Goal: Task Accomplishment & Management: Complete application form

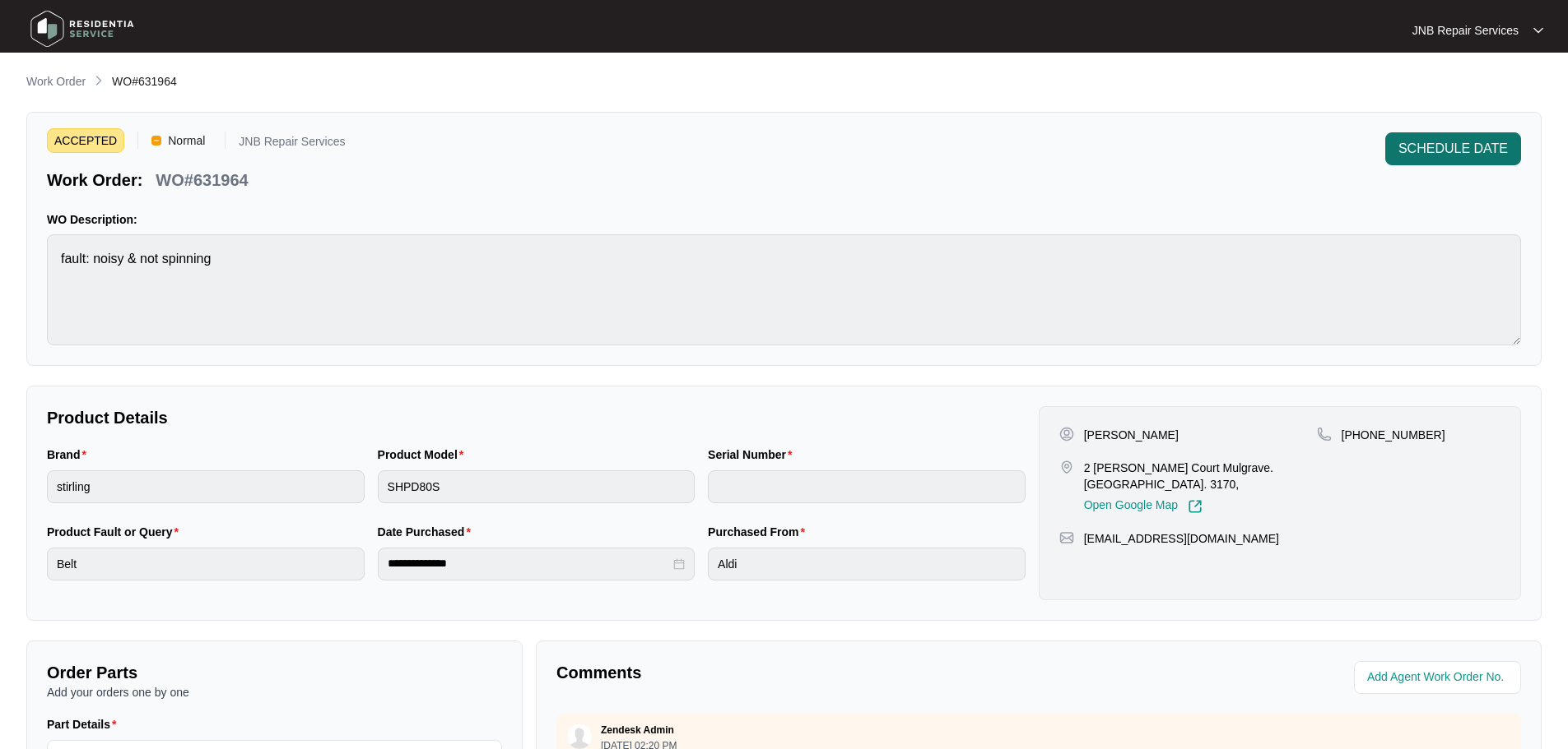
click at [1418, 152] on span "SCHEDULE DATE" at bounding box center [1453, 148] width 110 height 19
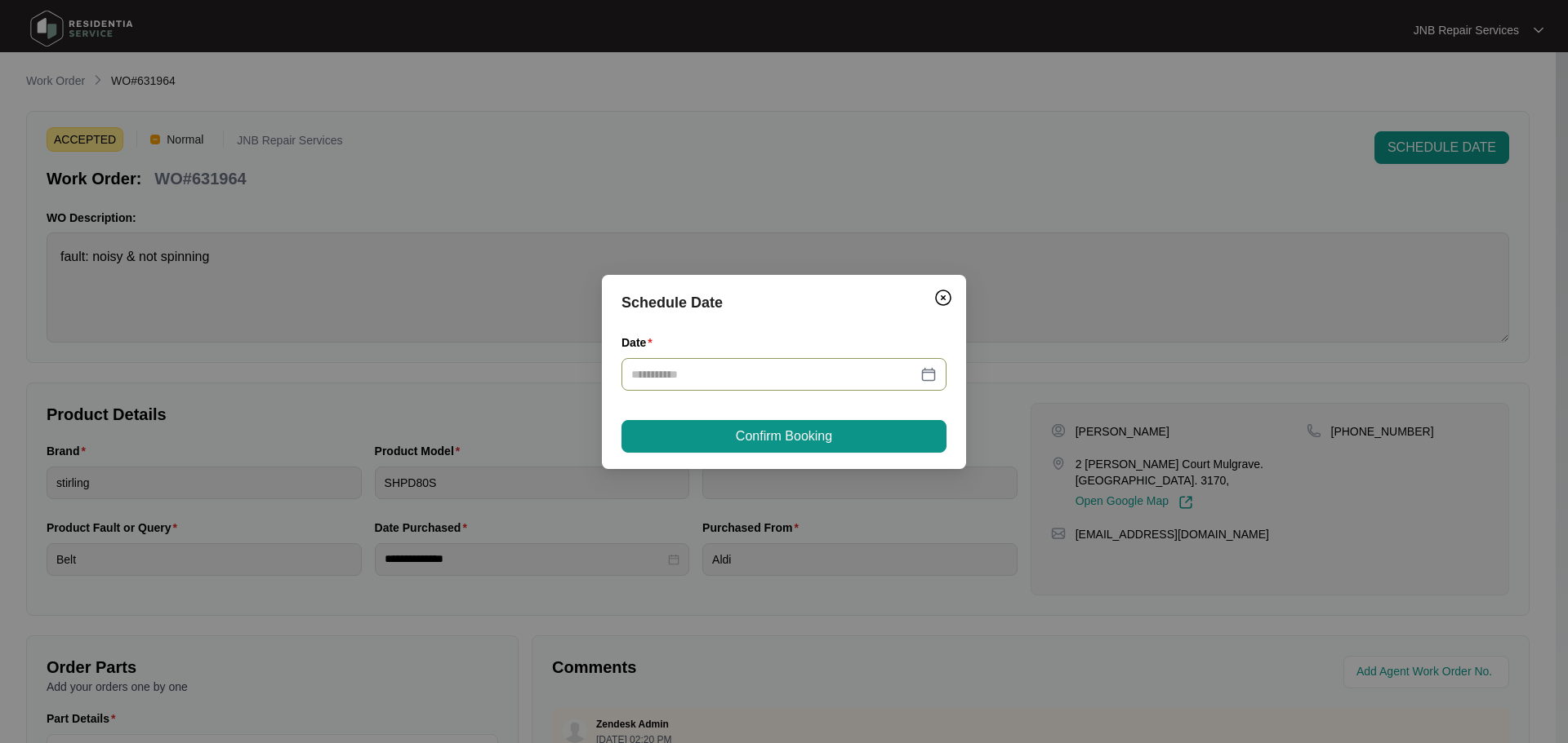
click at [934, 375] on div at bounding box center [784, 374] width 305 height 18
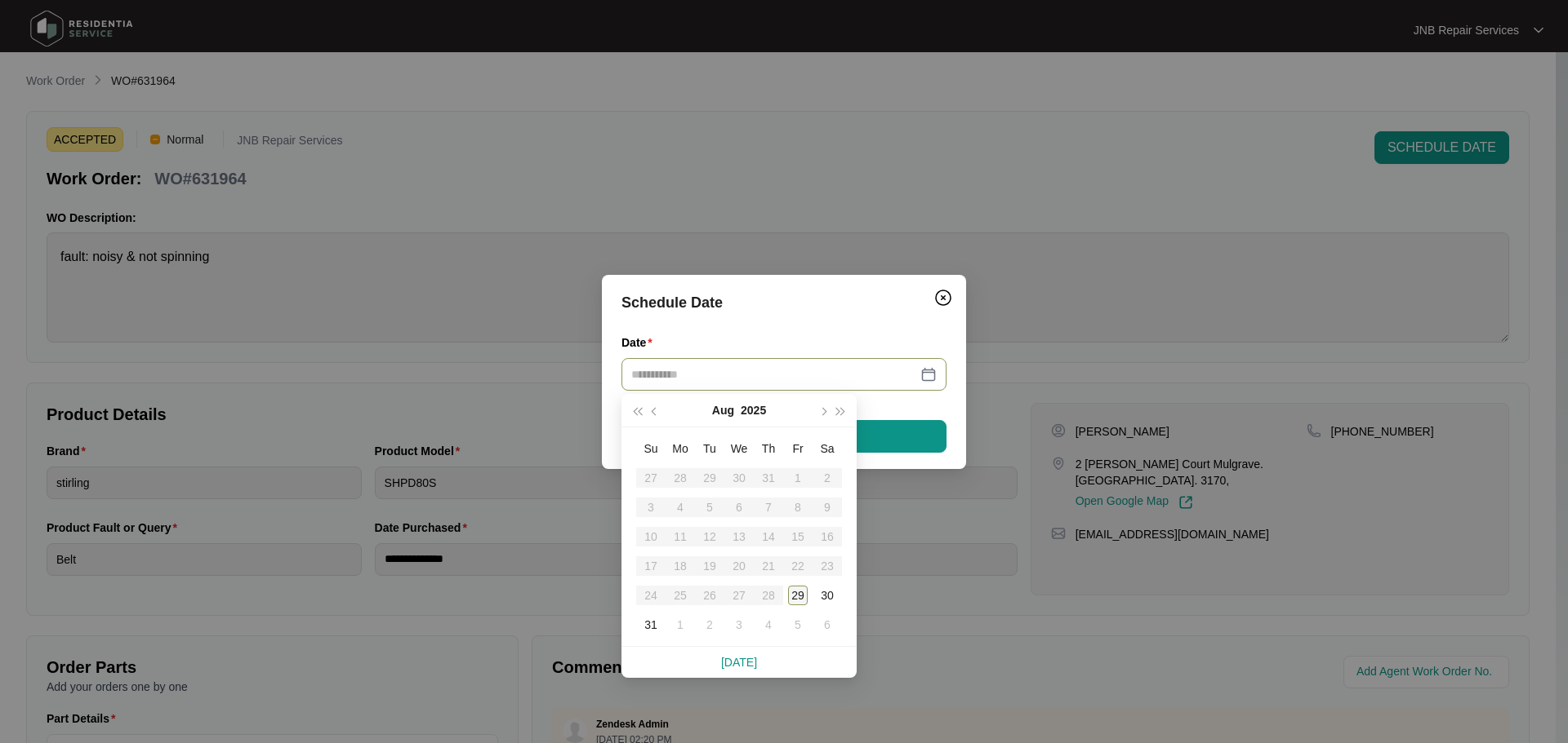
type input "**********"
click at [794, 597] on div "29" at bounding box center [798, 596] width 19 height 19
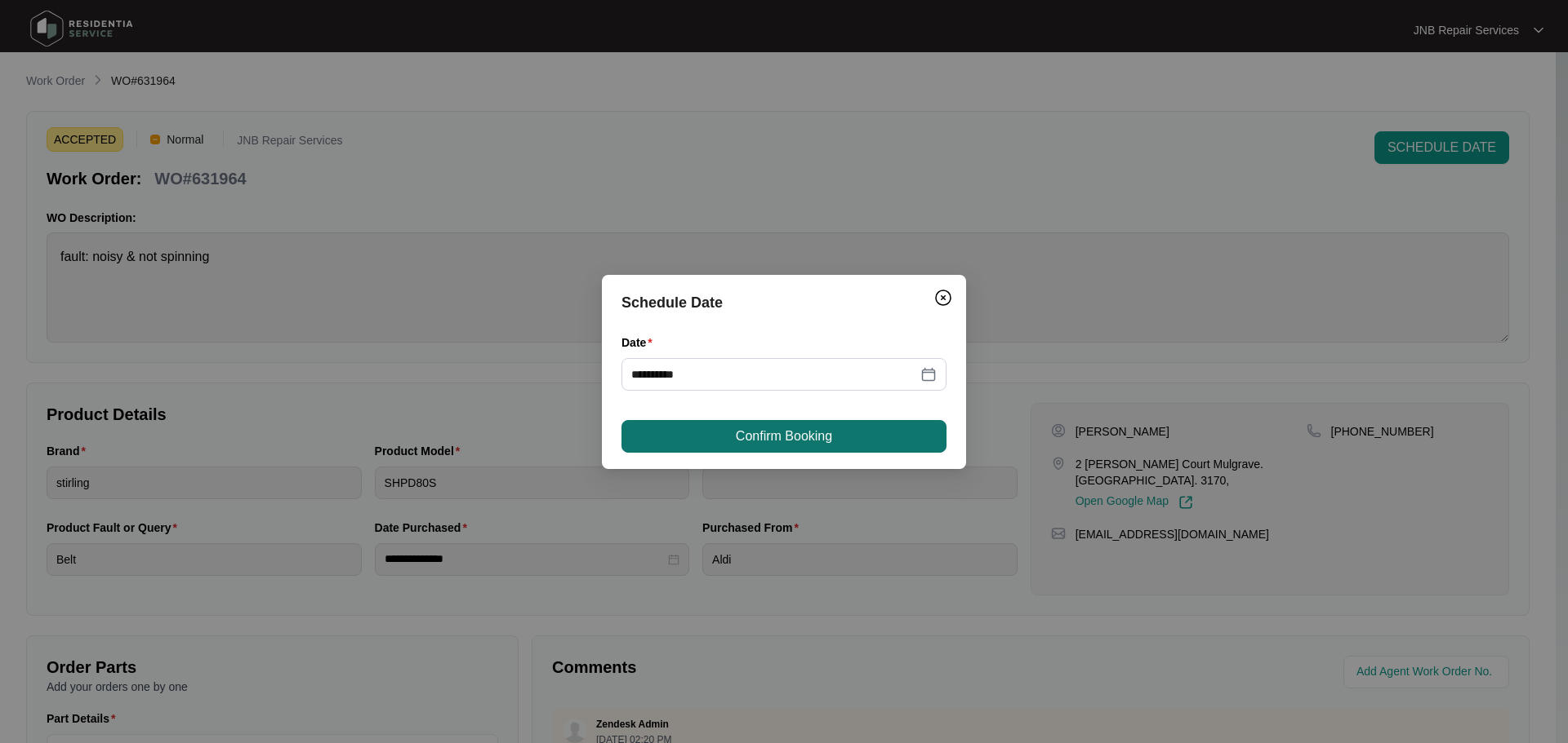
click at [805, 442] on span "Confirm Booking" at bounding box center [784, 436] width 97 height 19
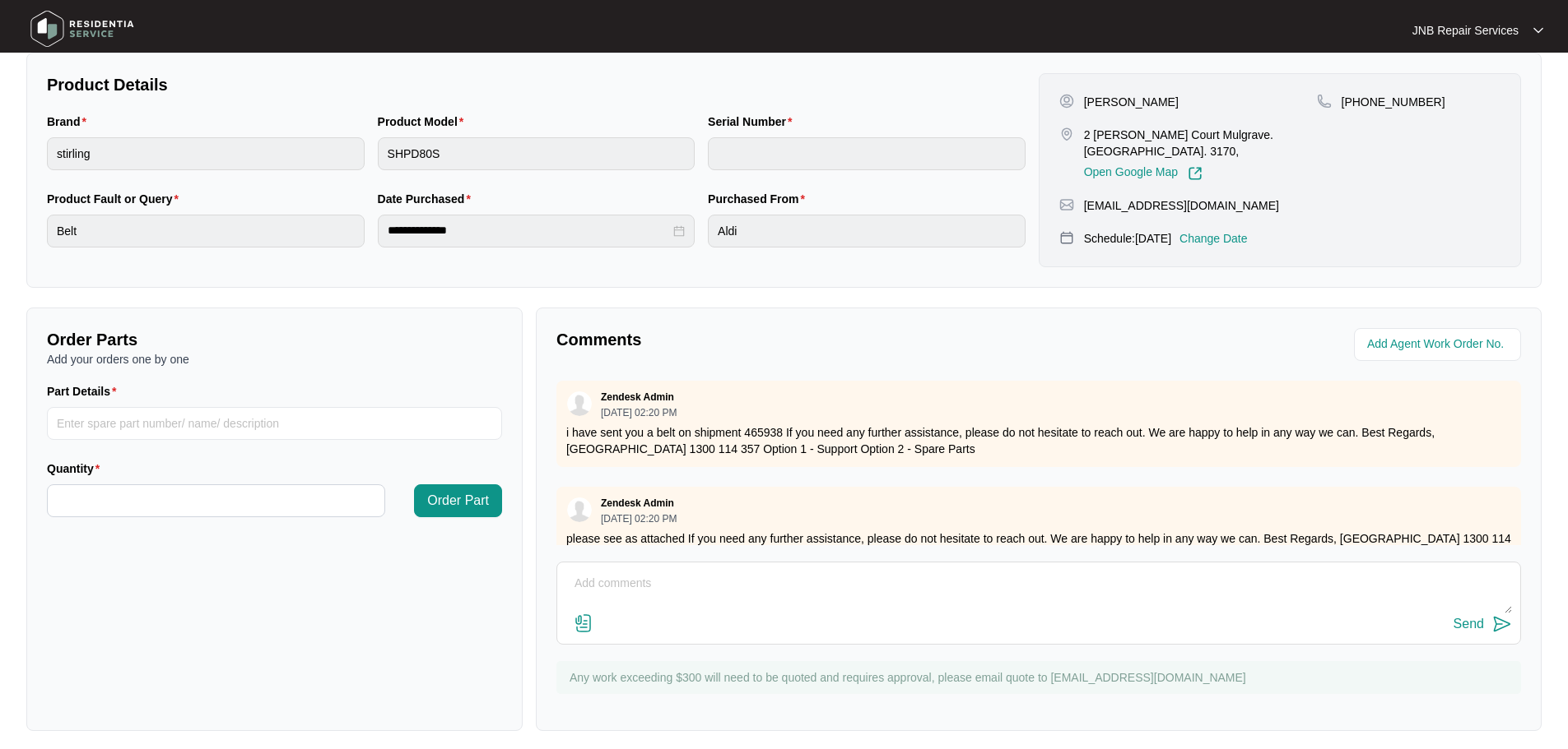
scroll to position [342, 0]
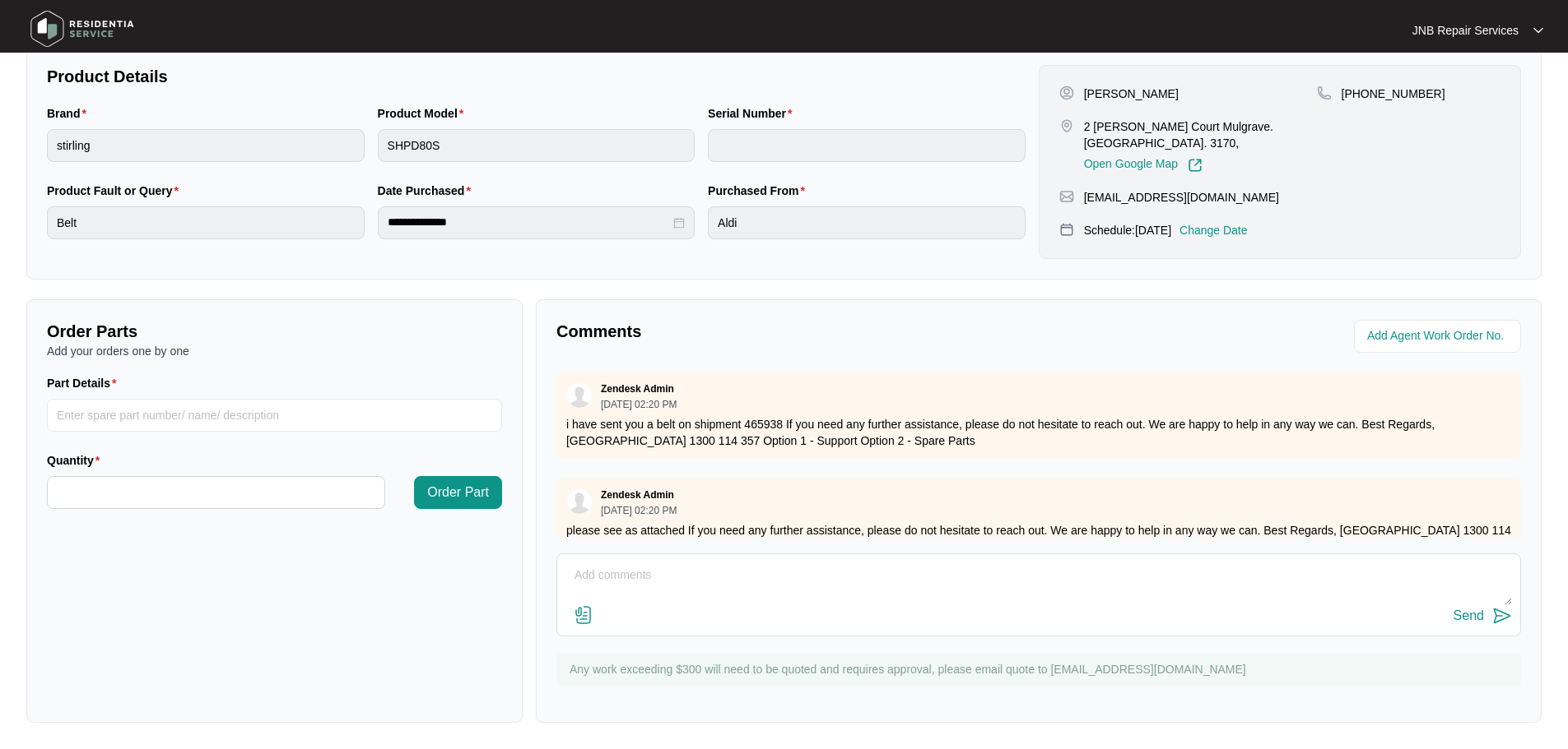
click at [665, 576] on textarea at bounding box center [1038, 584] width 946 height 42
paste textarea "29/08, [PERSON_NAME], job commencing 9:03am - 10:12am, complaint that the dryer…"
drag, startPoint x: 798, startPoint y: 581, endPoint x: 636, endPoint y: 581, distance: 162.0
click at [636, 581] on textarea "29/08, [PERSON_NAME], job commencing 9:03am - 10:12am, complaint that the dryer…" at bounding box center [1038, 584] width 946 height 42
type textarea "29/08, [PERSON_NAME], complaint that the dryer isn’t spinning, Replaced with a …"
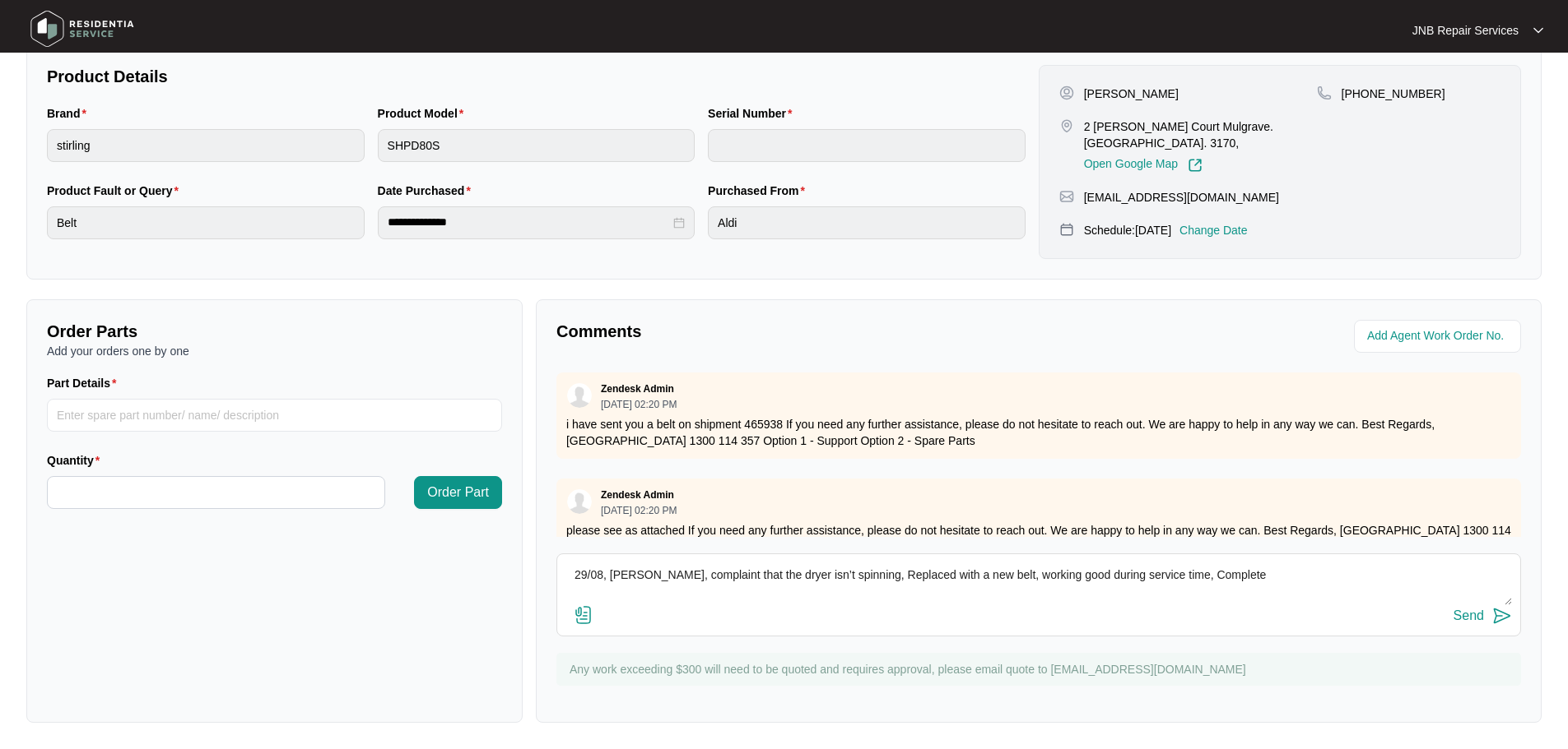
click at [586, 615] on img at bounding box center [583, 615] width 19 height 19
click at [0, 0] on input "file" at bounding box center [0, 0] width 0 height 0
click at [586, 615] on img at bounding box center [583, 615] width 19 height 19
click at [0, 0] on input "file" at bounding box center [0, 0] width 0 height 0
click at [1502, 620] on img at bounding box center [1501, 616] width 19 height 19
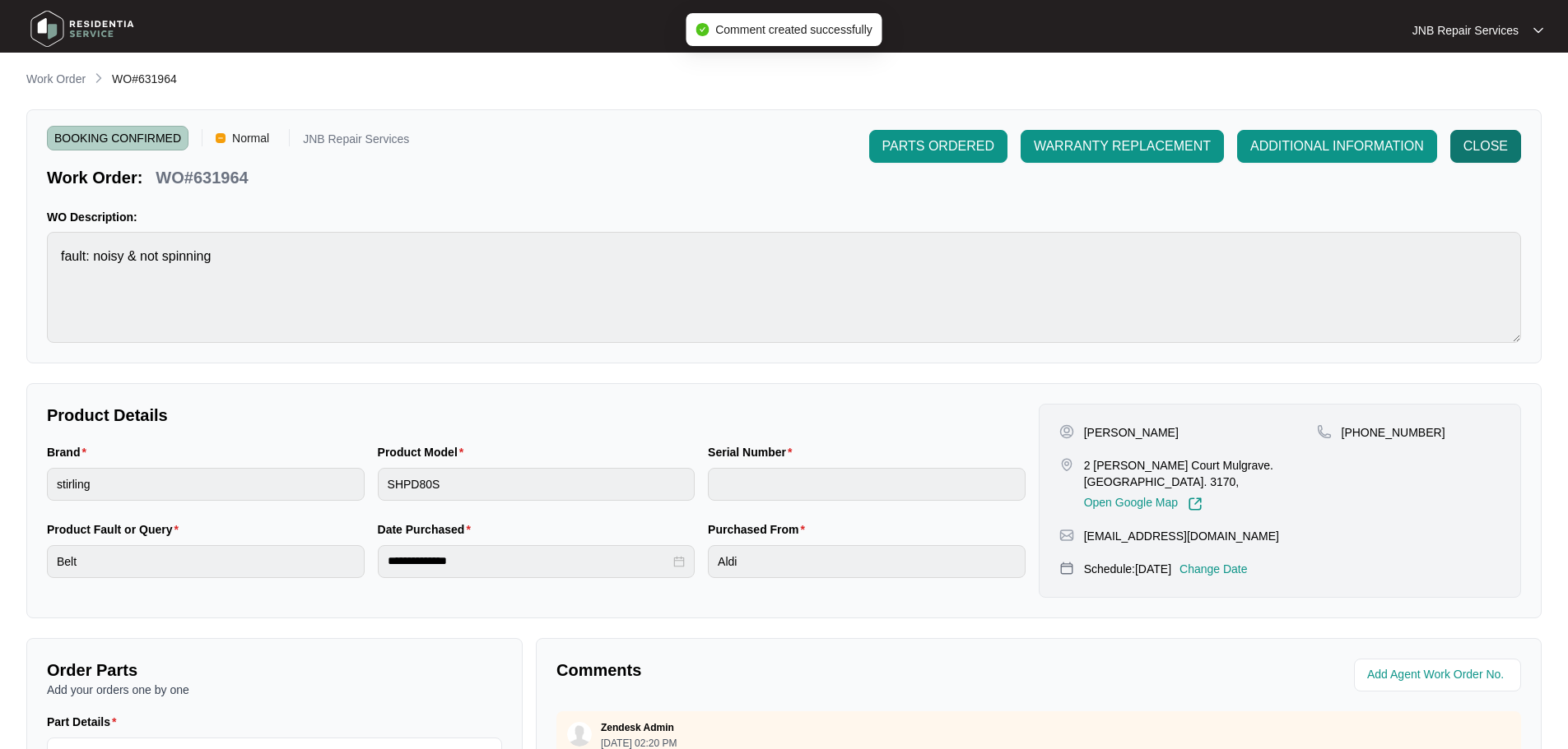
scroll to position [0, 0]
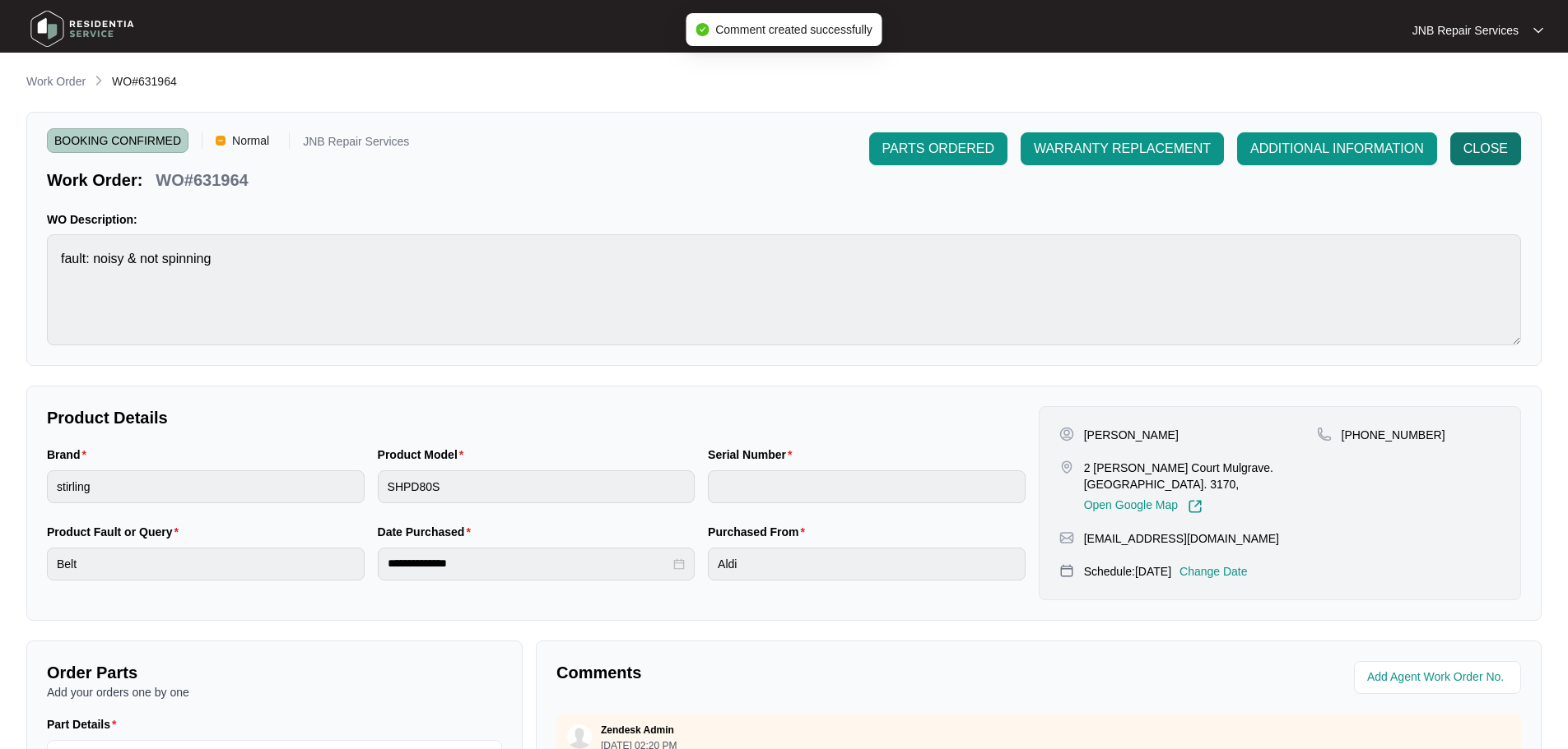
click at [1504, 152] on span "CLOSE" at bounding box center [1485, 148] width 44 height 19
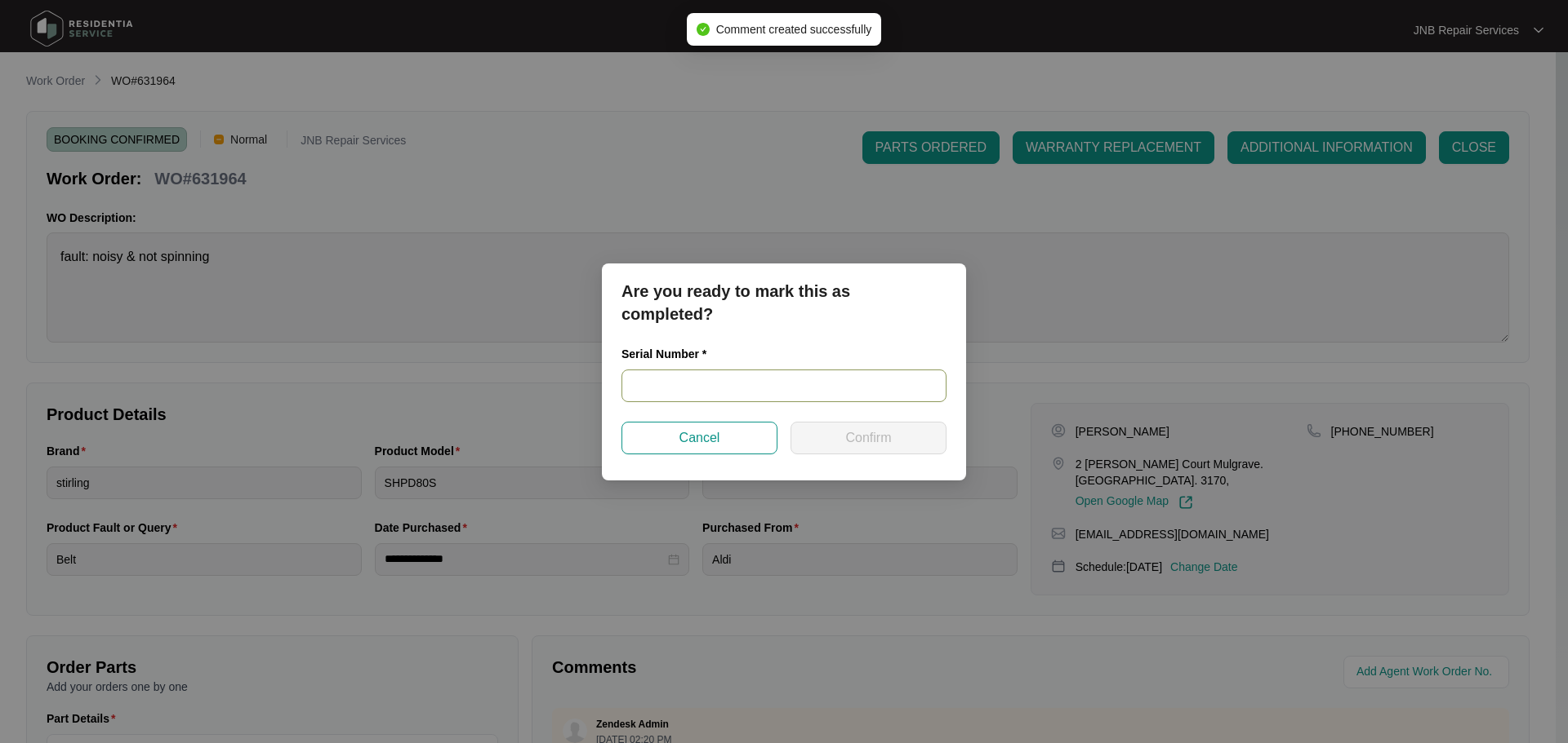
click at [724, 387] on input "text" at bounding box center [784, 386] width 325 height 33
paste input "540G061620125075P00213"
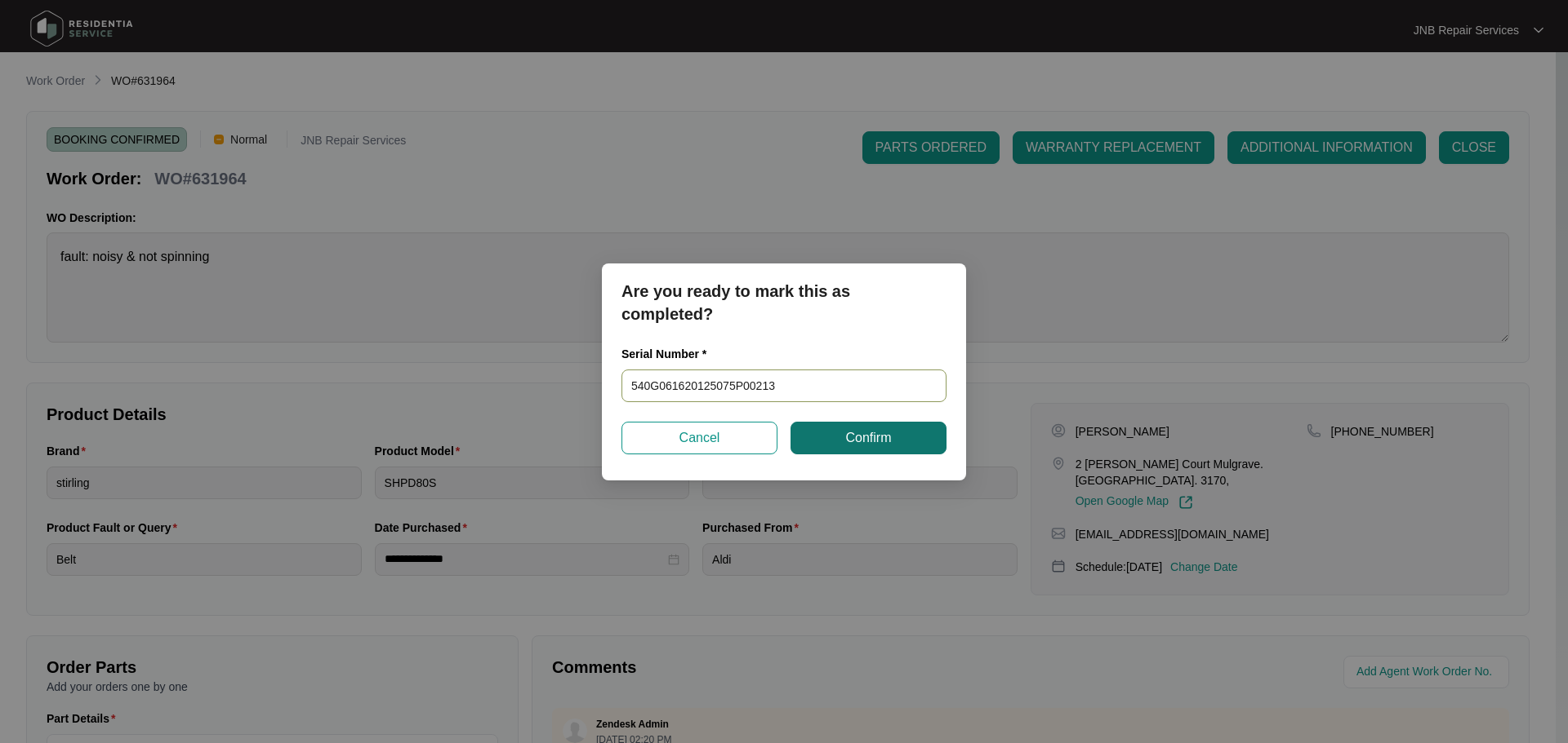
type input "540G061620125075P00213"
click at [835, 442] on button "Confirm" at bounding box center [868, 438] width 156 height 33
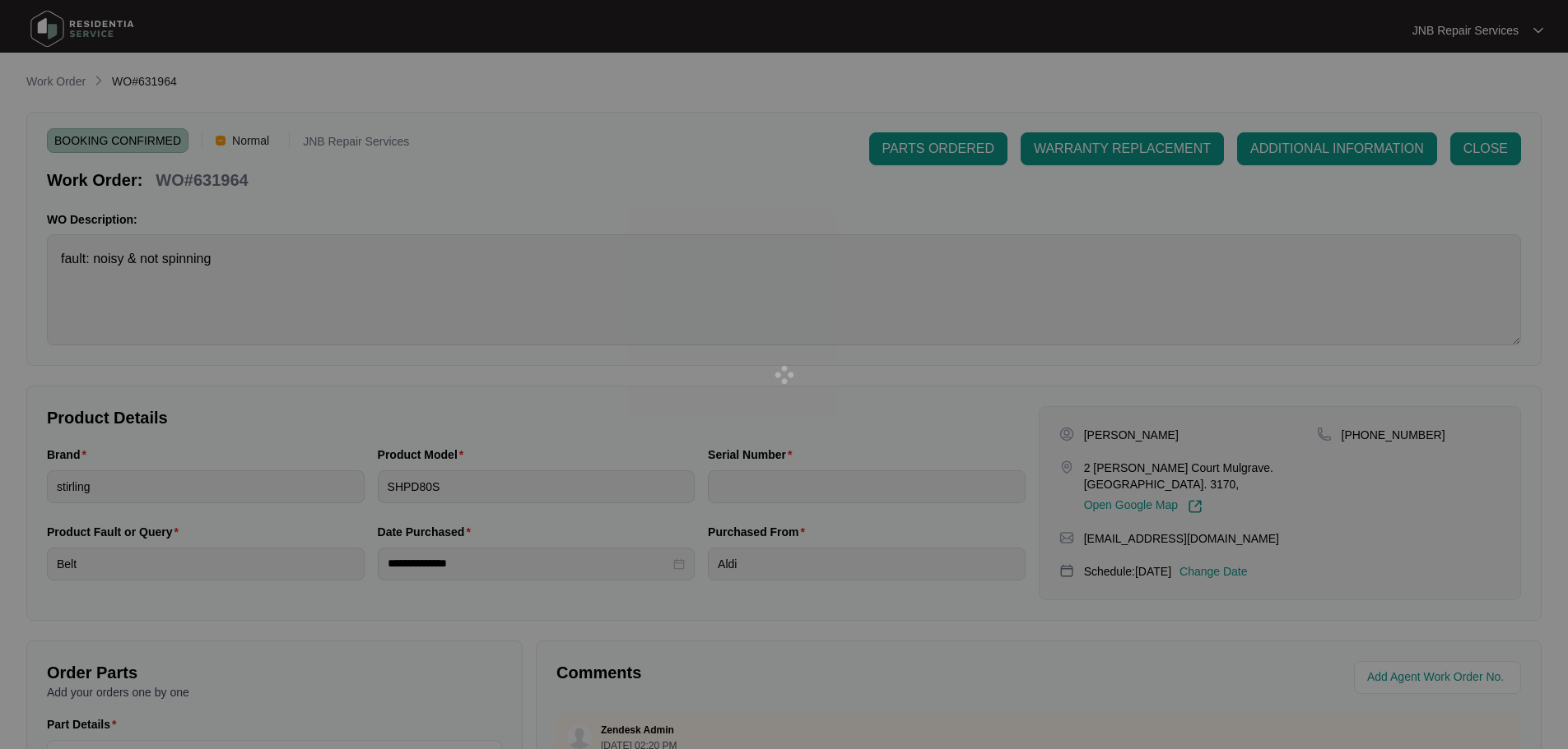
type input "540G061620125075P00213"
